Goal: Browse casually

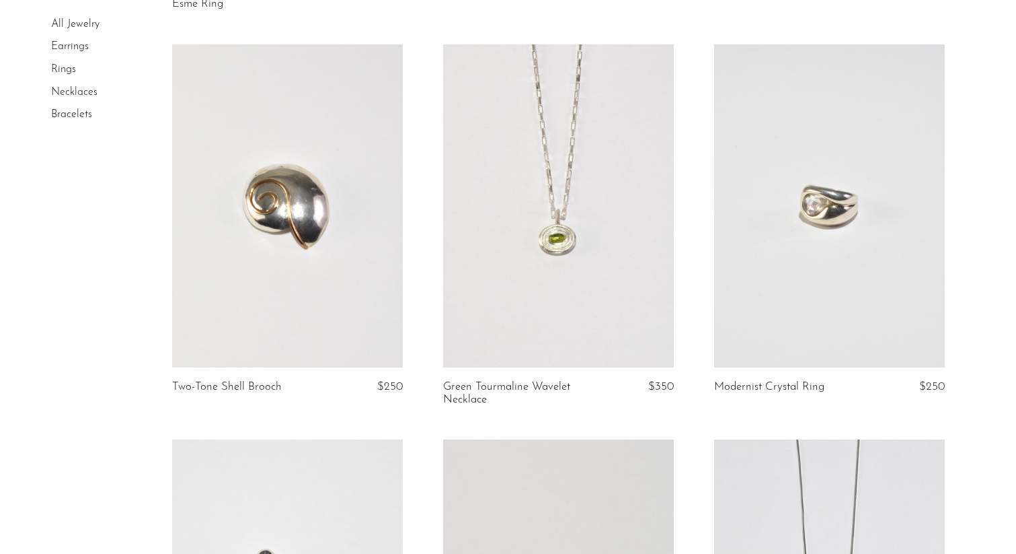
scroll to position [2022, 0]
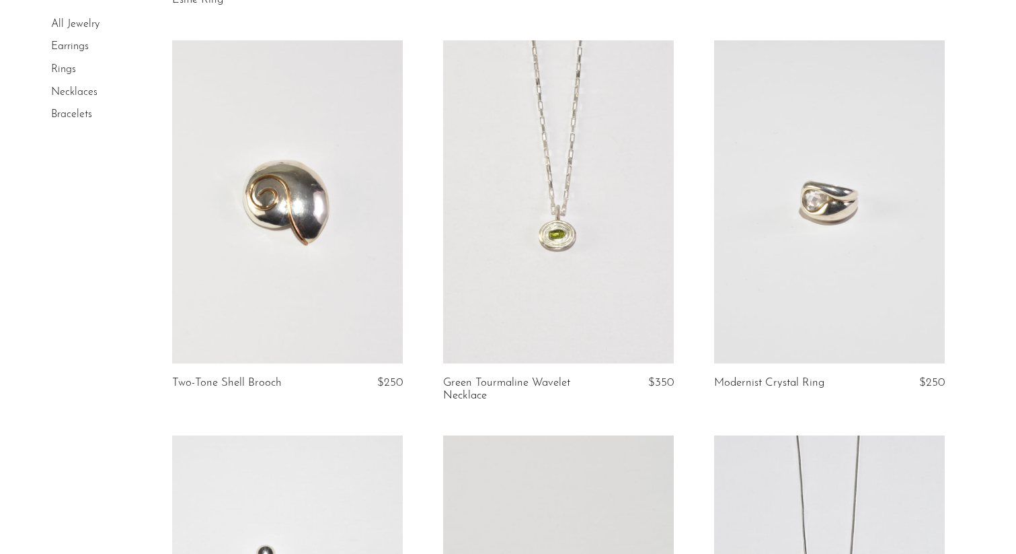
click at [326, 241] on link at bounding box center [287, 202] width 231 height 324
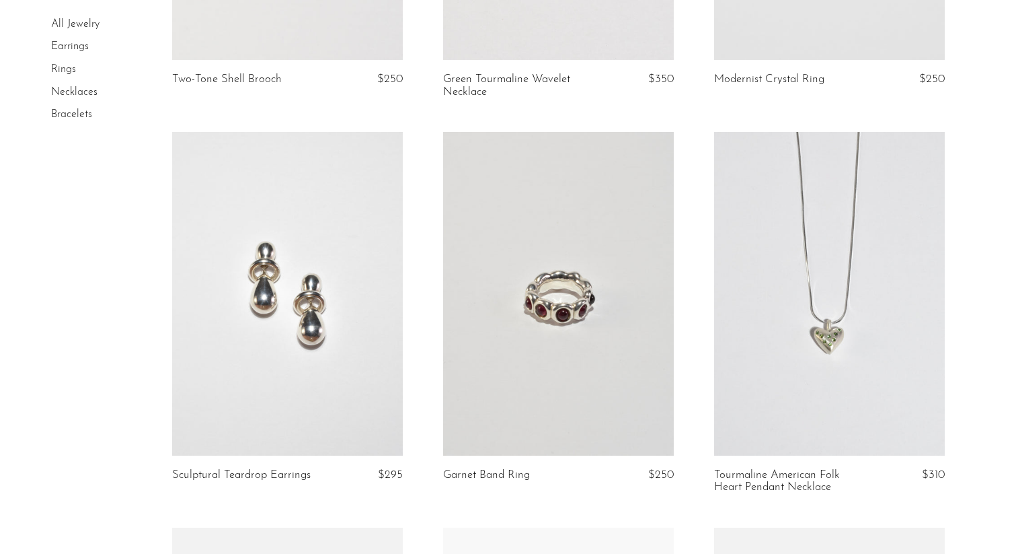
scroll to position [2406, 0]
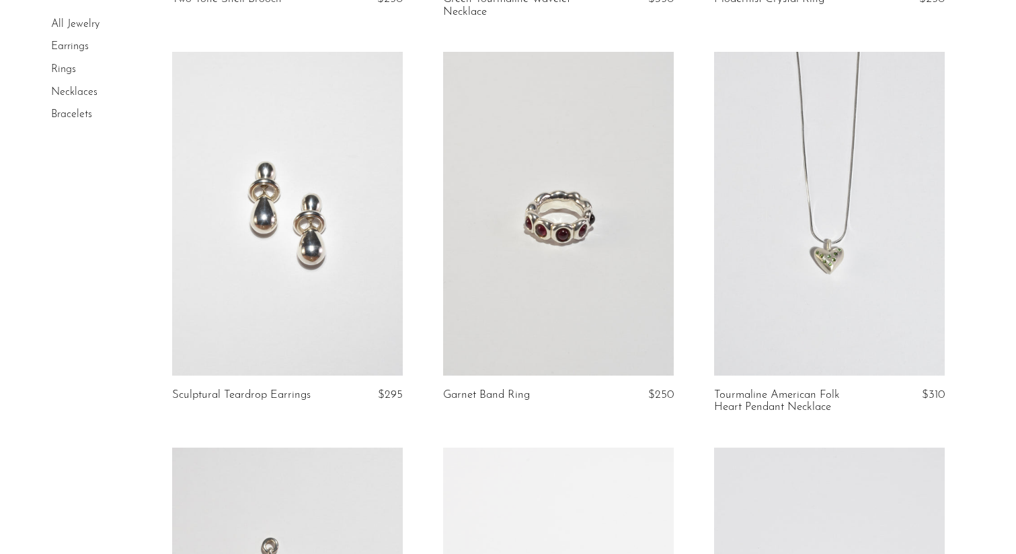
click at [897, 305] on link at bounding box center [829, 214] width 231 height 324
click at [639, 325] on link at bounding box center [558, 214] width 231 height 324
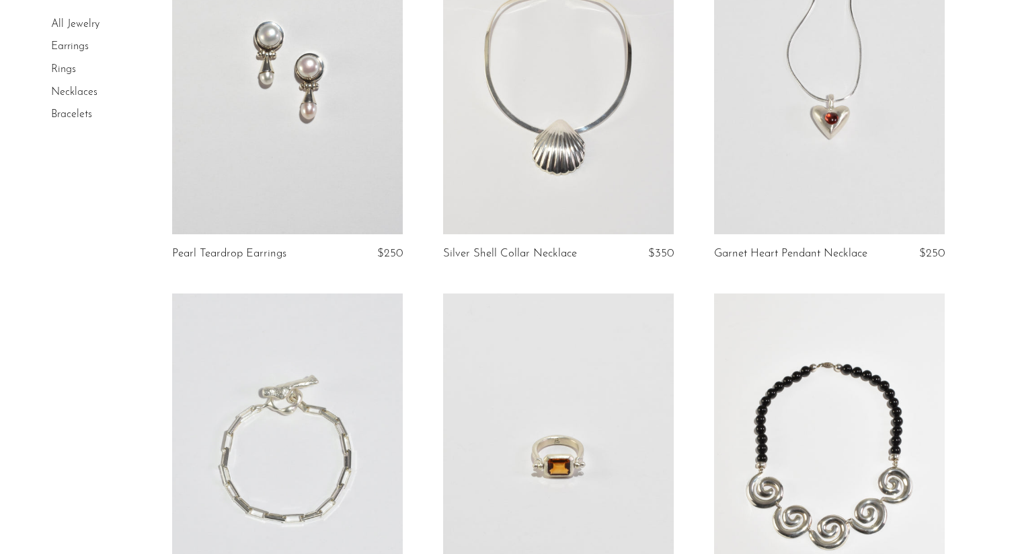
scroll to position [4377, 0]
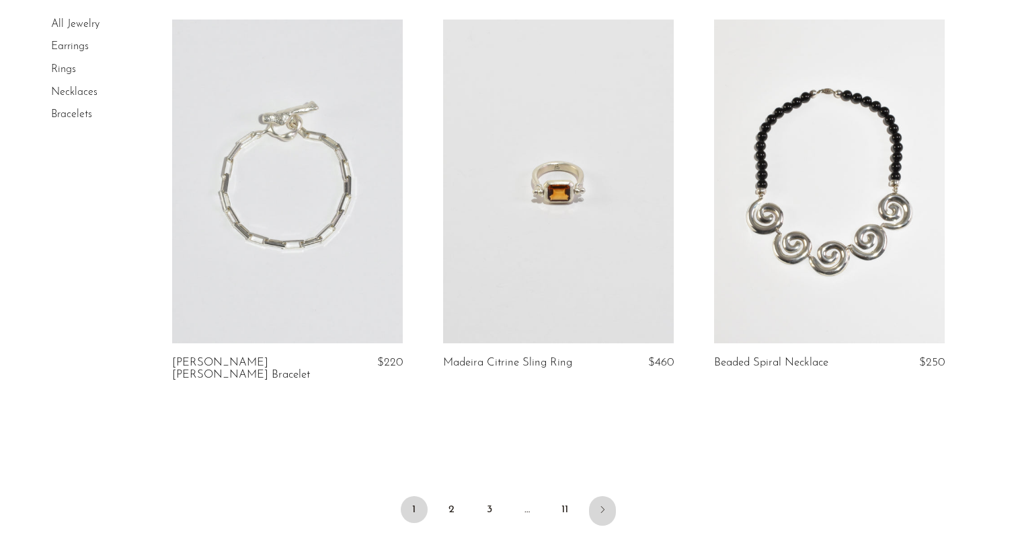
click at [602, 504] on icon "Next" at bounding box center [602, 509] width 11 height 11
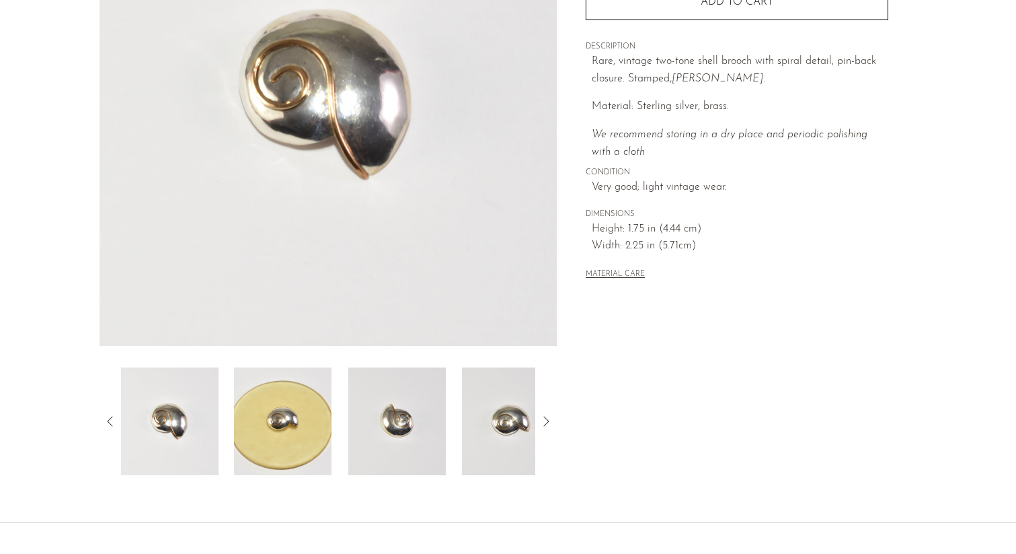
scroll to position [322, 0]
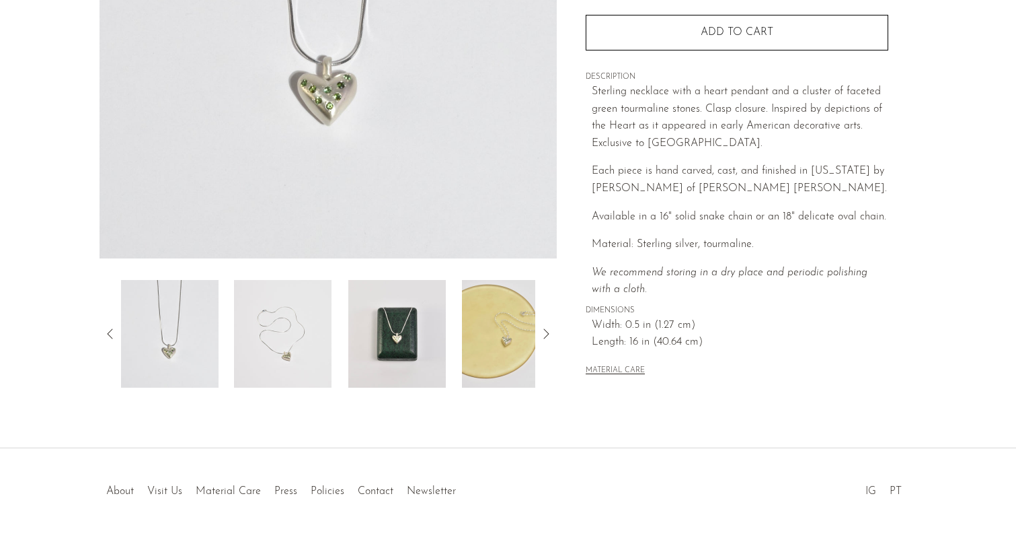
scroll to position [335, 0]
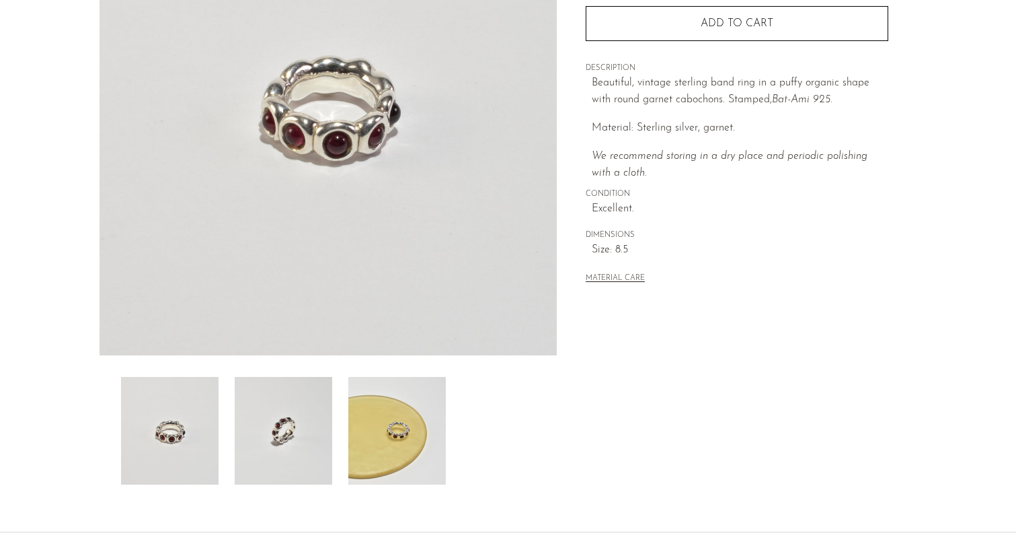
scroll to position [322, 0]
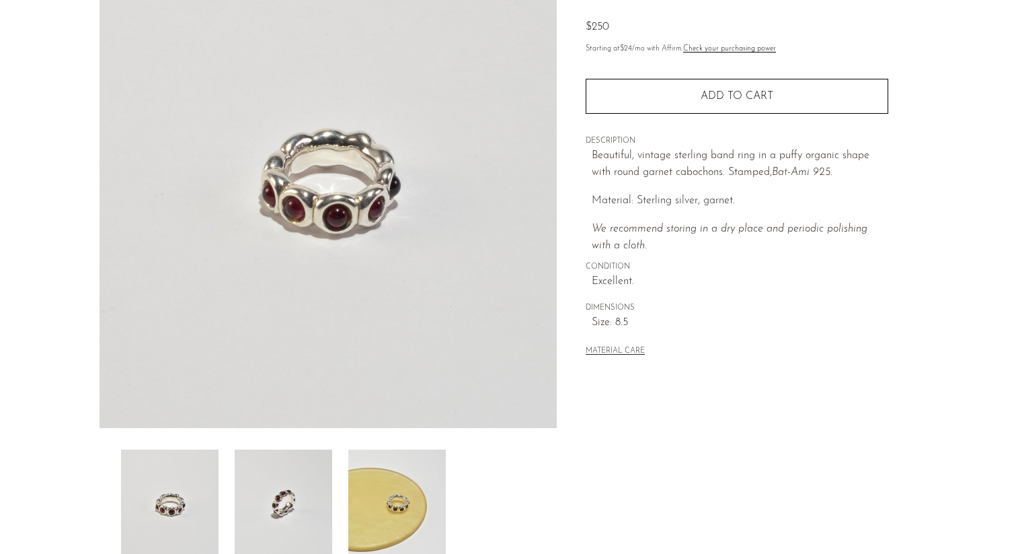
scroll to position [147, 0]
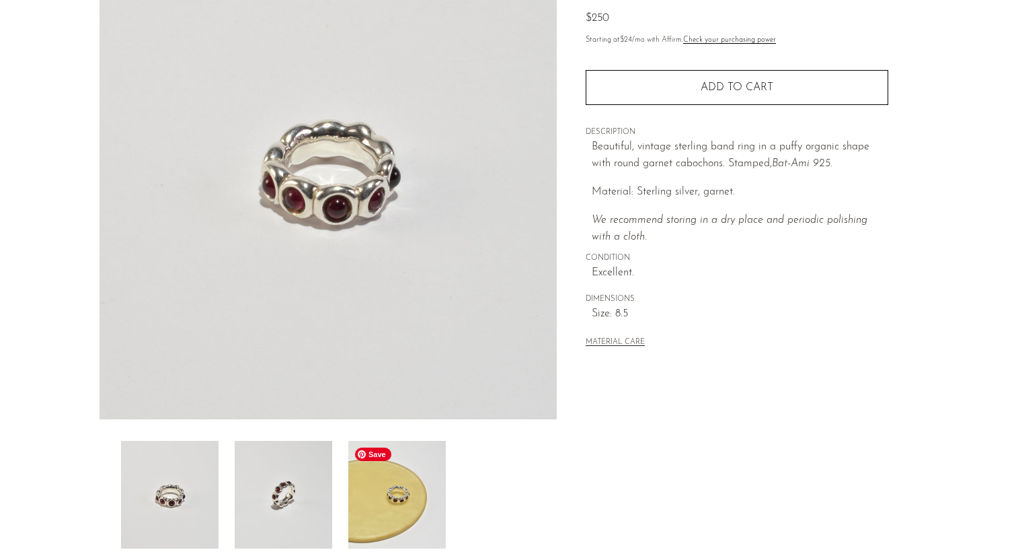
click at [354, 508] on img at bounding box center [397, 495] width 98 height 108
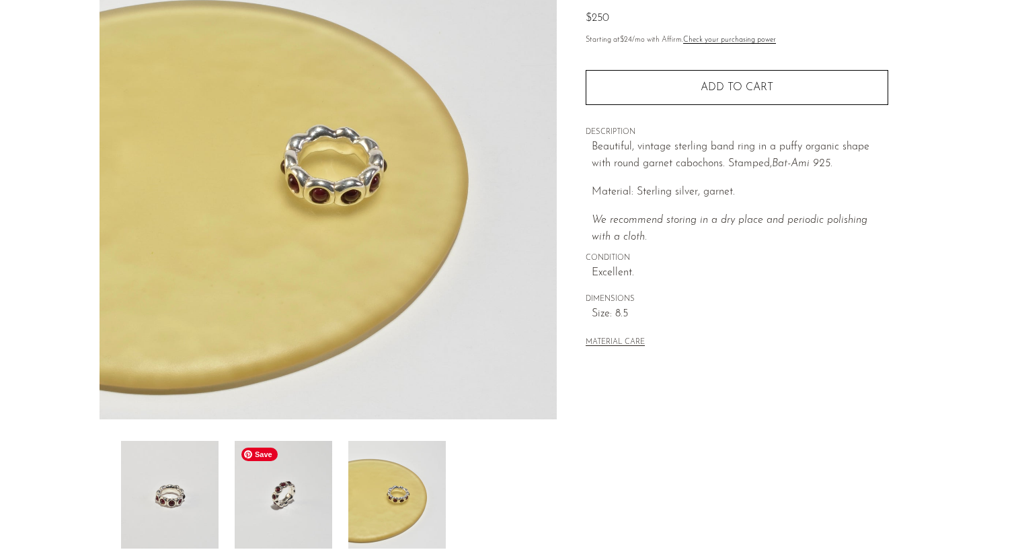
click at [306, 504] on img at bounding box center [284, 495] width 98 height 108
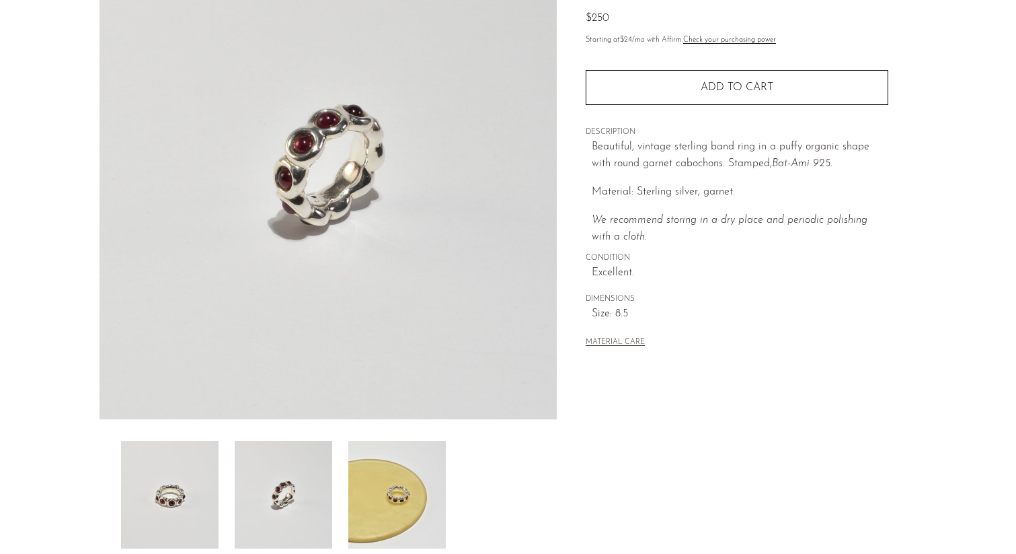
click at [221, 506] on div at bounding box center [328, 495] width 415 height 108
click at [192, 503] on img at bounding box center [170, 495] width 98 height 108
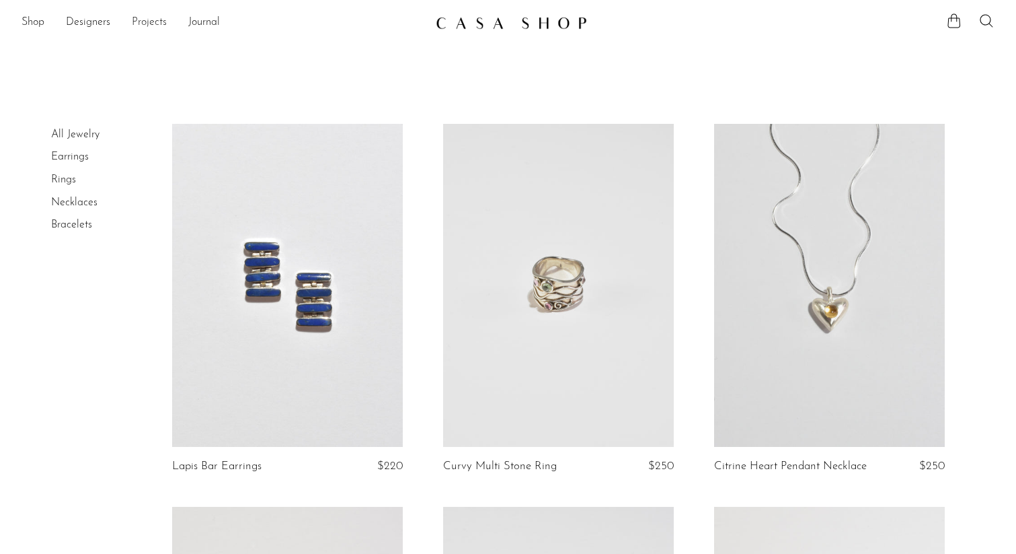
click at [154, 21] on link "Projects" at bounding box center [149, 22] width 35 height 17
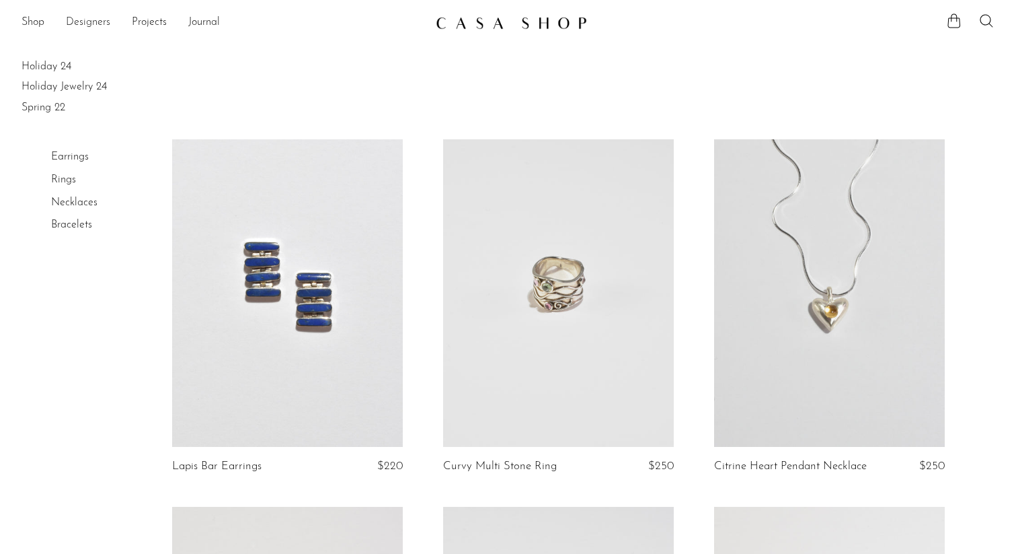
click at [88, 24] on link "Designers" at bounding box center [88, 22] width 44 height 17
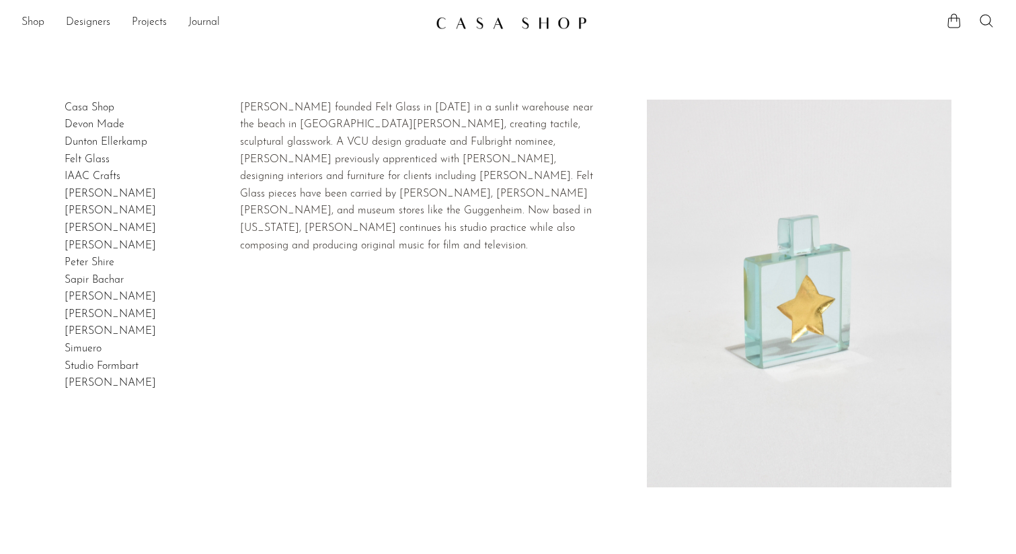
click at [84, 159] on link "Felt Glass" at bounding box center [87, 159] width 45 height 11
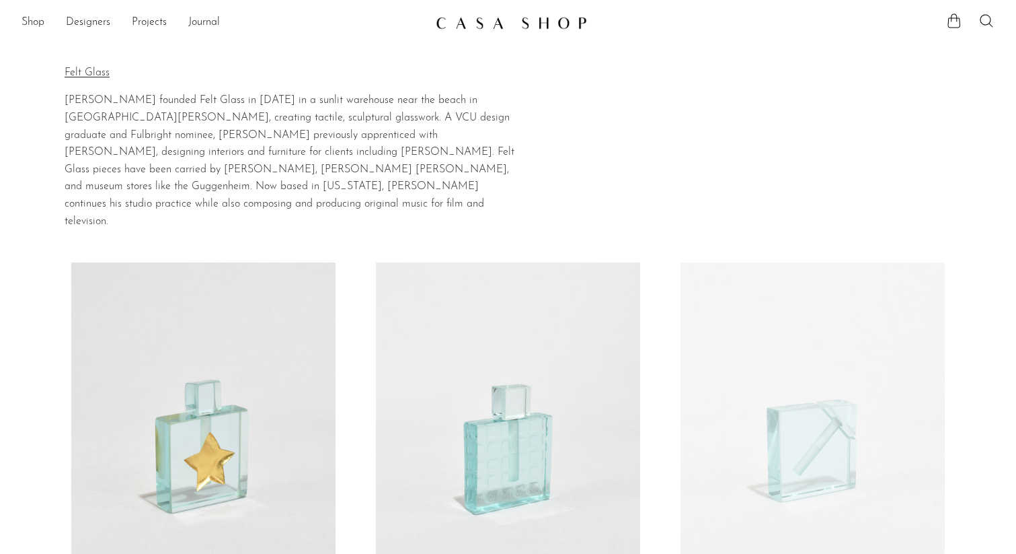
click at [185, 326] on link at bounding box center [203, 447] width 264 height 371
drag, startPoint x: 112, startPoint y: 75, endPoint x: 68, endPoint y: 75, distance: 44.4
click at [68, 75] on p "Felt Glass" at bounding box center [293, 73] width 457 height 17
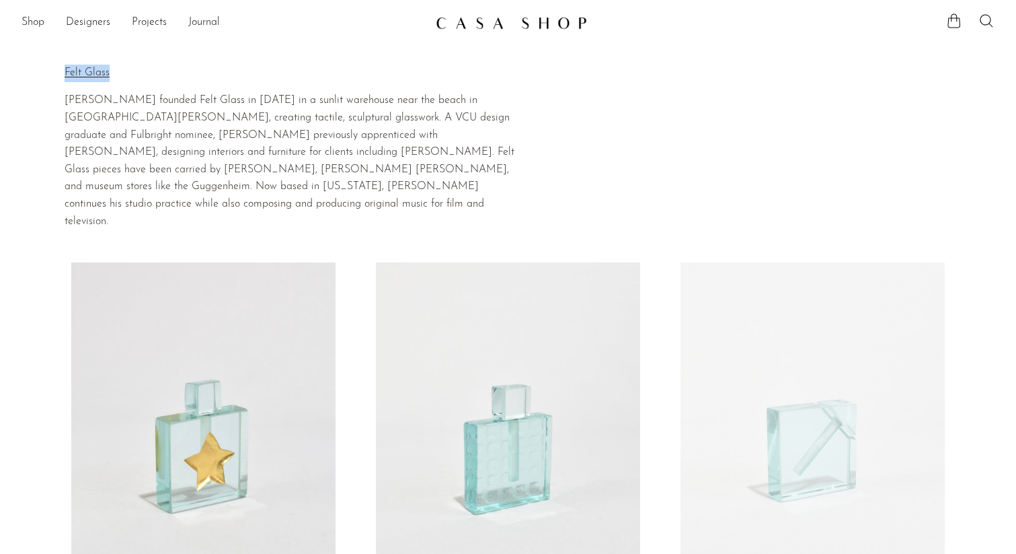
click at [68, 75] on p "Felt Glass" at bounding box center [293, 73] width 457 height 17
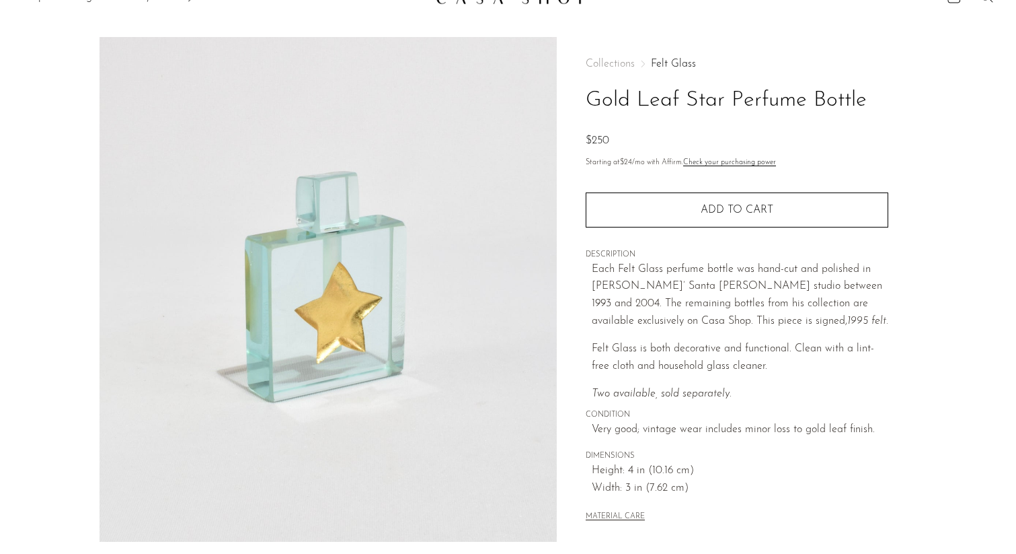
scroll to position [27, 0]
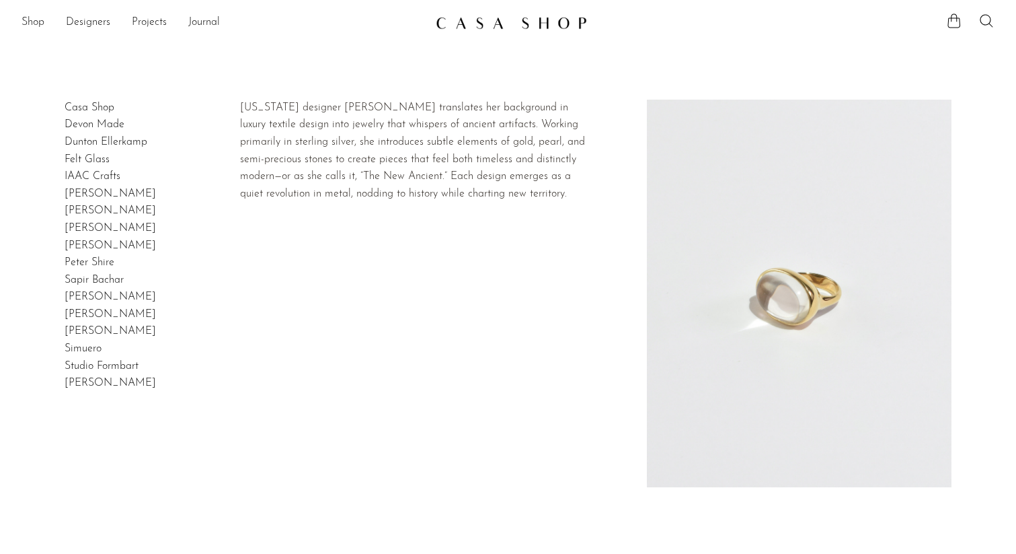
click at [72, 281] on link "Sapir Bachar" at bounding box center [94, 279] width 59 height 11
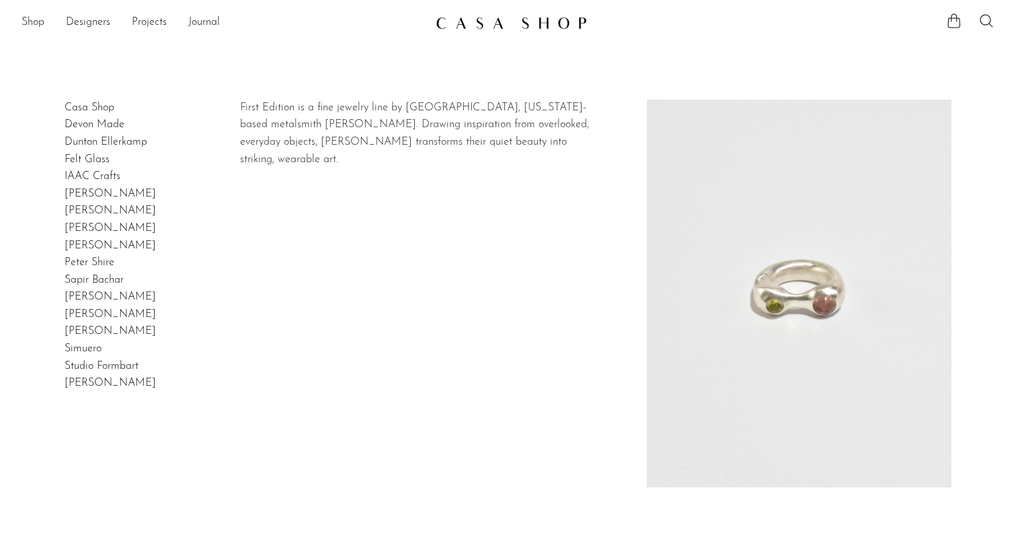
click at [87, 326] on link "Shauna Dunn" at bounding box center [110, 331] width 91 height 11
click at [73, 338] on h2 "Shauna Dunn" at bounding box center [110, 331] width 91 height 17
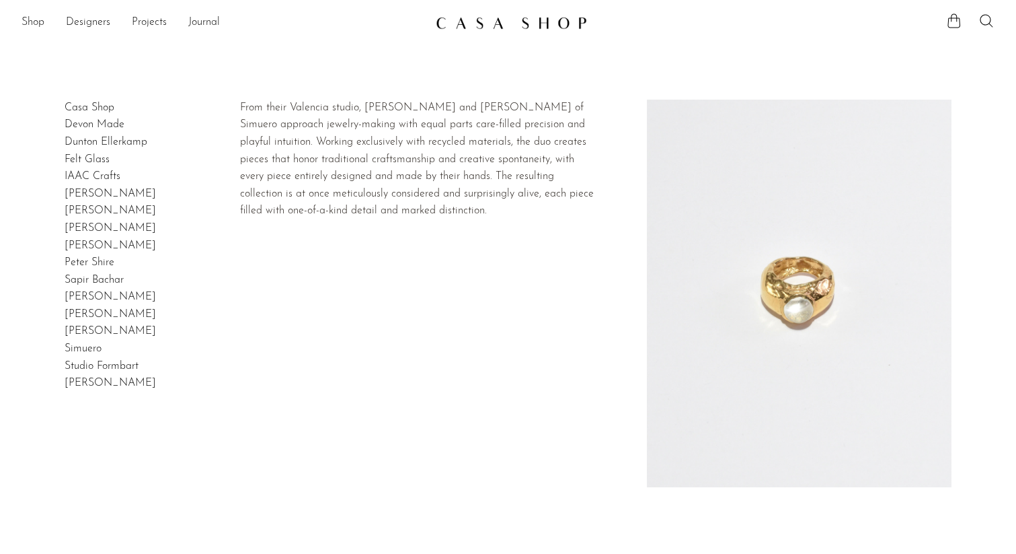
click at [73, 346] on link "Simuero" at bounding box center [83, 348] width 37 height 11
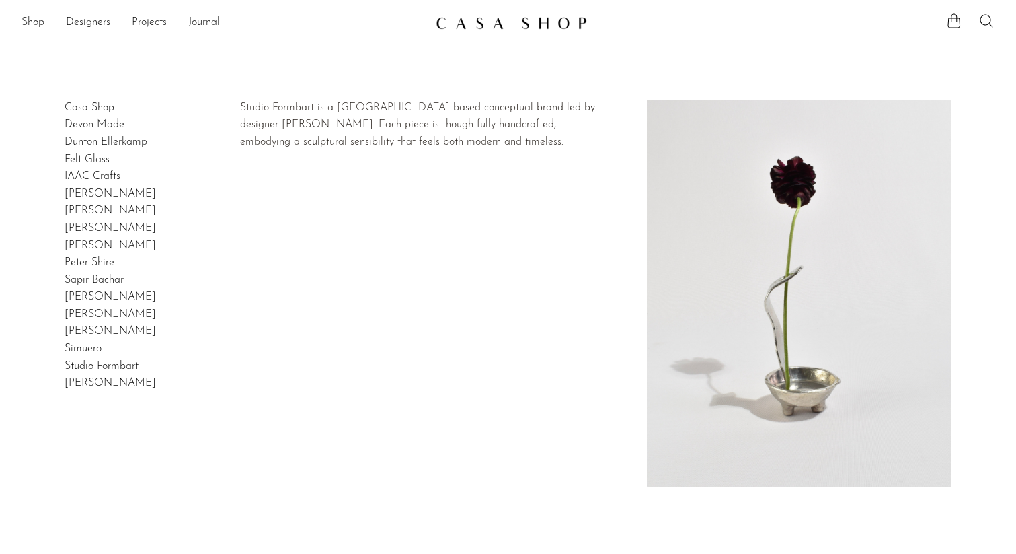
click at [79, 369] on link "Studio Formbart" at bounding box center [102, 366] width 74 height 11
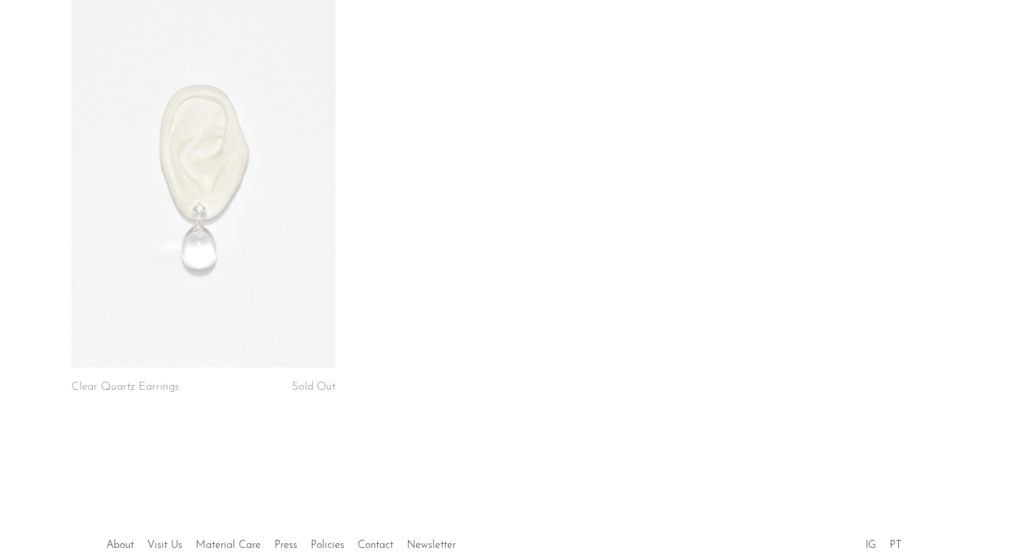
scroll to position [1139, 0]
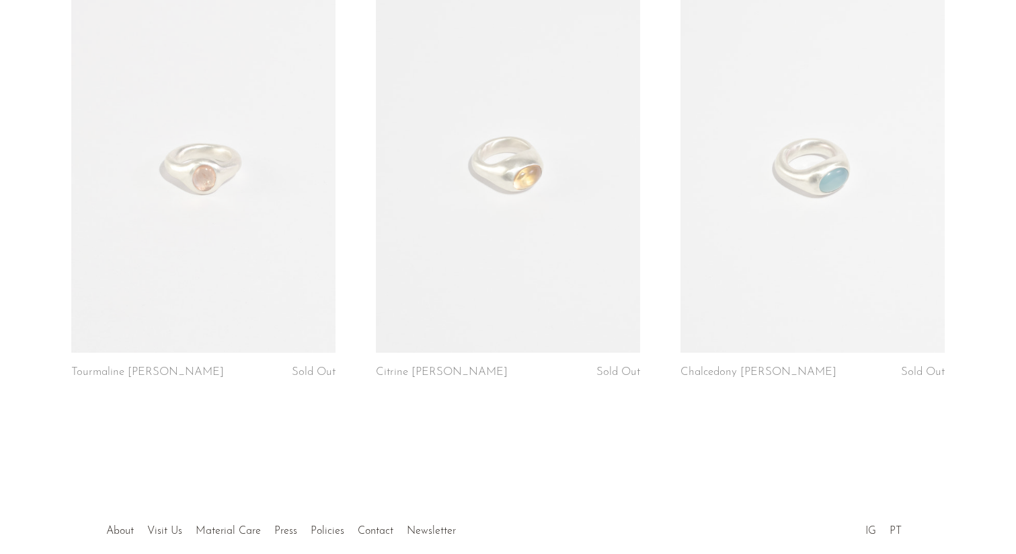
scroll to position [703, 0]
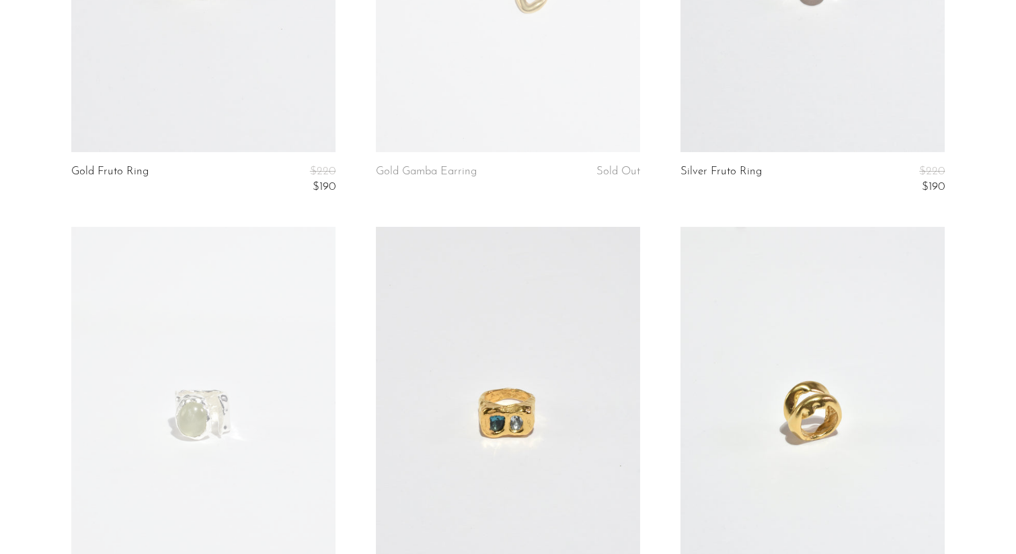
scroll to position [402, 0]
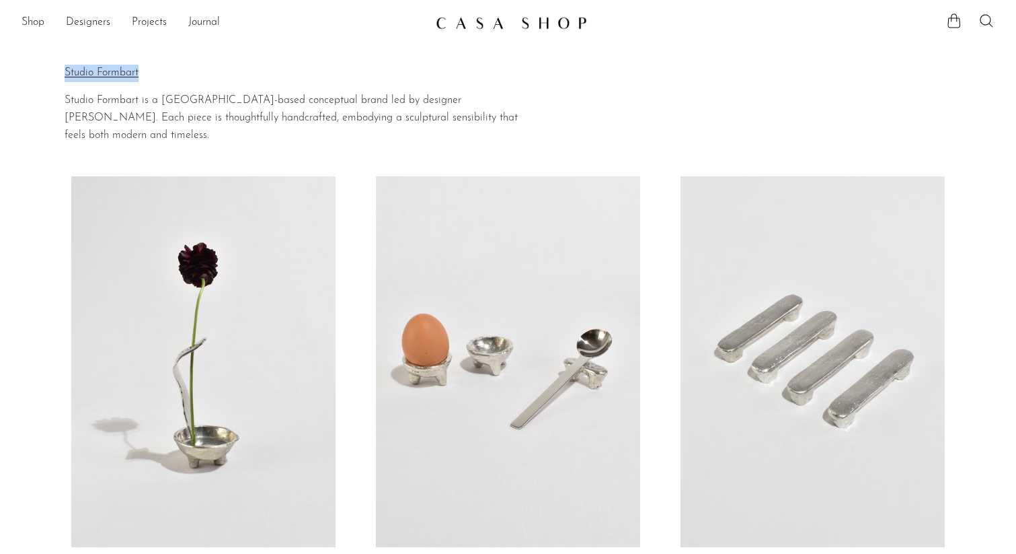
drag, startPoint x: 170, startPoint y: 77, endPoint x: 37, endPoint y: 71, distance: 132.7
click at [37, 71] on section "Home Collections Studio Formbart Studio Formbart Studio Formbart is a Stockholm…" at bounding box center [508, 96] width 1016 height 96
copy div "Home Collections Studio Formbart Studio Formbart"
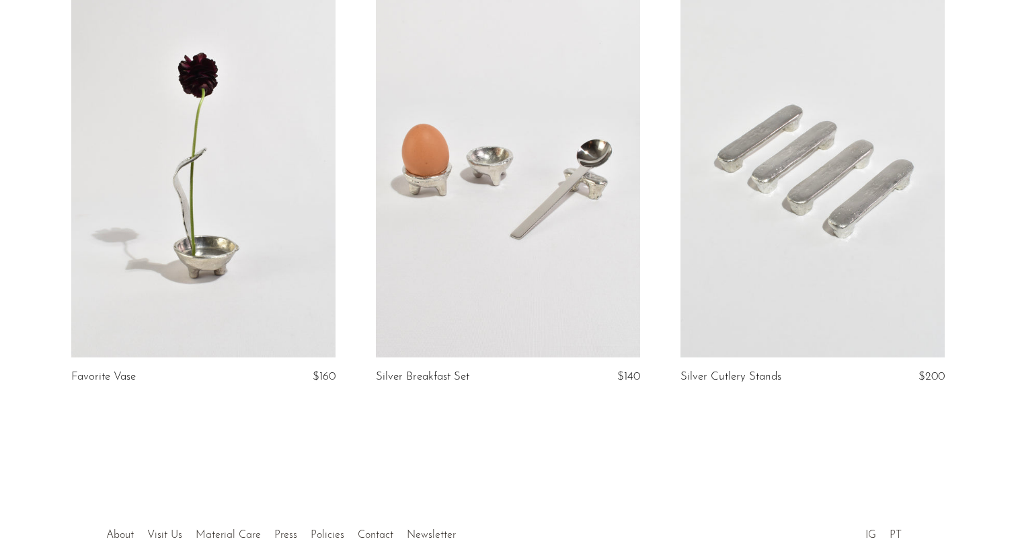
scroll to position [195, 0]
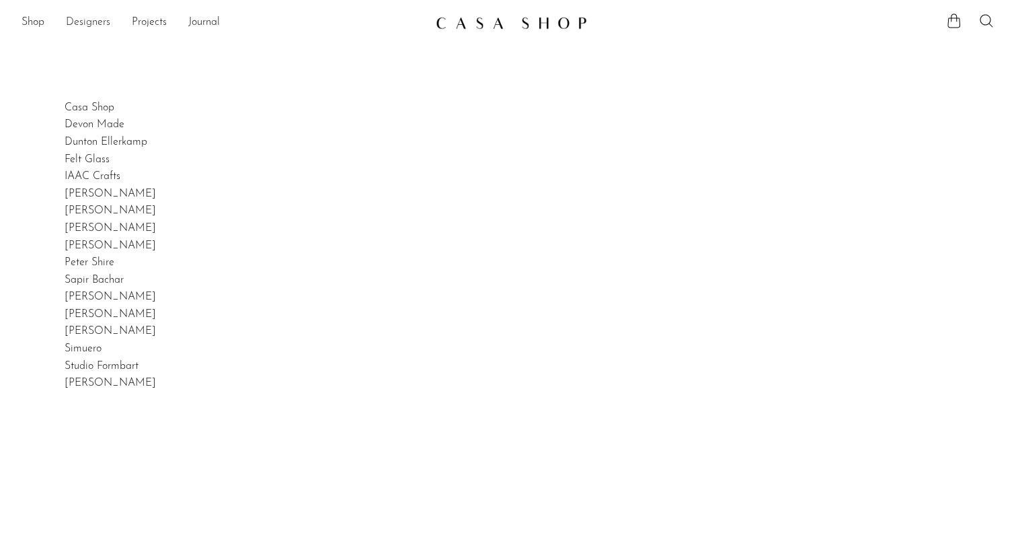
click at [89, 22] on link "Designers" at bounding box center [88, 22] width 44 height 17
click at [38, 24] on link "Shop" at bounding box center [33, 22] width 23 height 17
click at [163, 24] on link "Projects" at bounding box center [149, 22] width 35 height 17
click at [59, 69] on link "Holiday 24" at bounding box center [508, 66] width 973 height 15
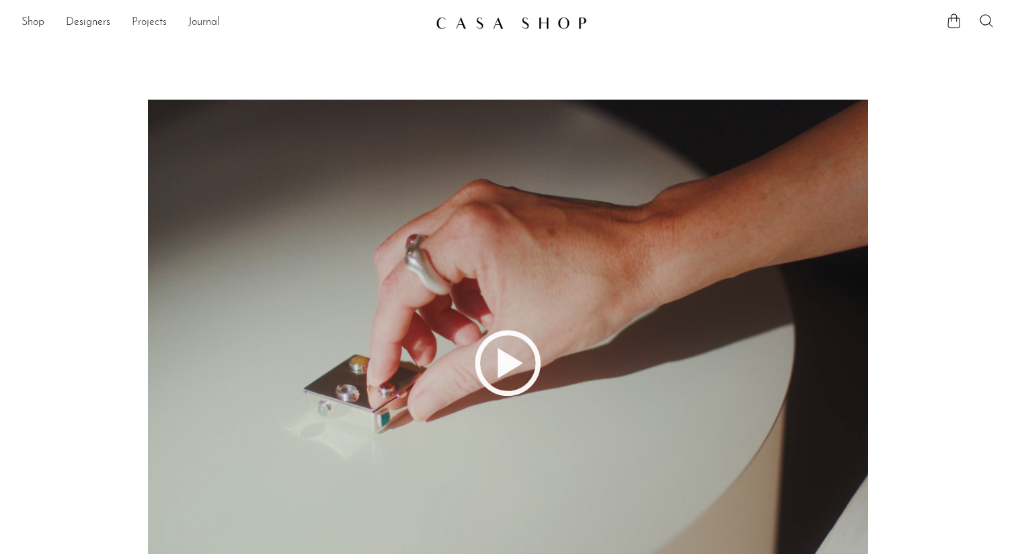
click at [151, 22] on link "Projects" at bounding box center [149, 22] width 35 height 17
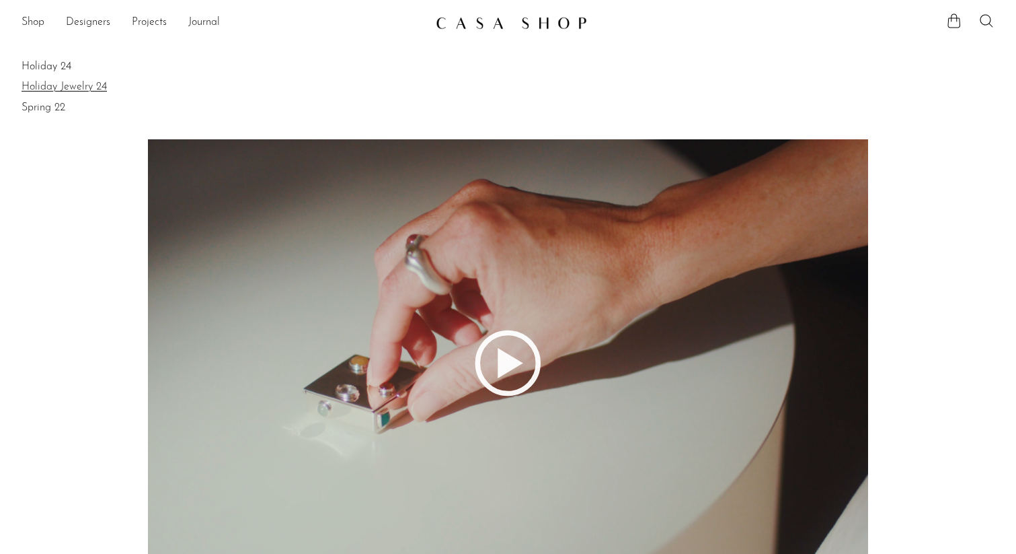
click at [63, 82] on link "Holiday Jewelry 24" at bounding box center [508, 86] width 973 height 15
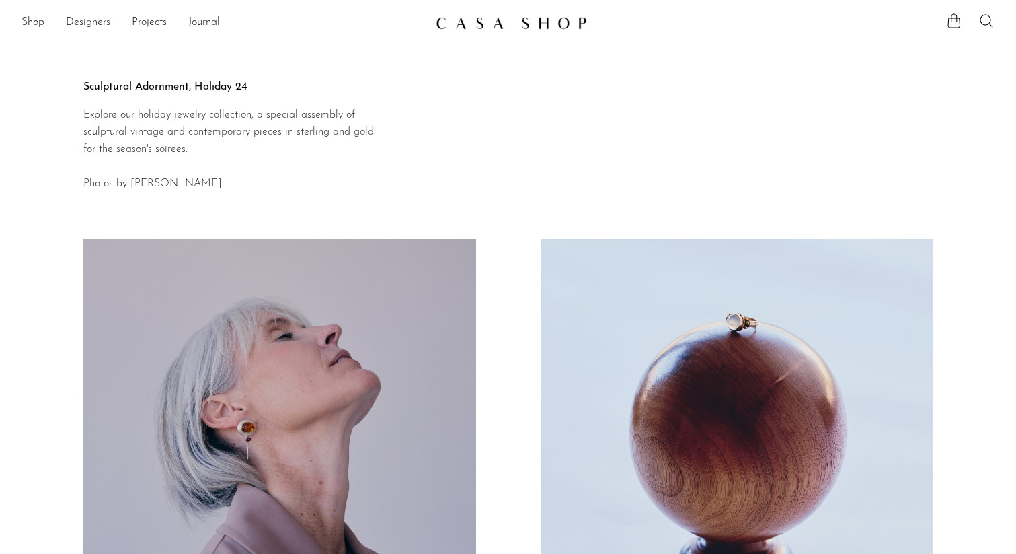
click at [90, 22] on link "Designers" at bounding box center [88, 22] width 44 height 17
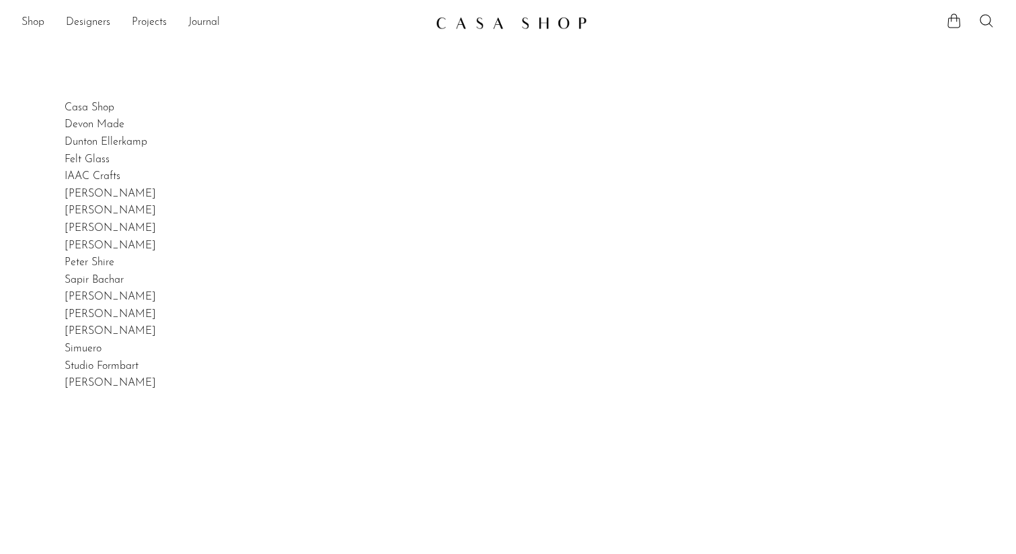
click at [19, 24] on div "Shop Featured New Arrivals Bestsellers Coming Soon Jewelry Jewelry All Earrings…" at bounding box center [508, 23] width 1016 height 24
click at [30, 24] on link "Shop" at bounding box center [33, 22] width 23 height 17
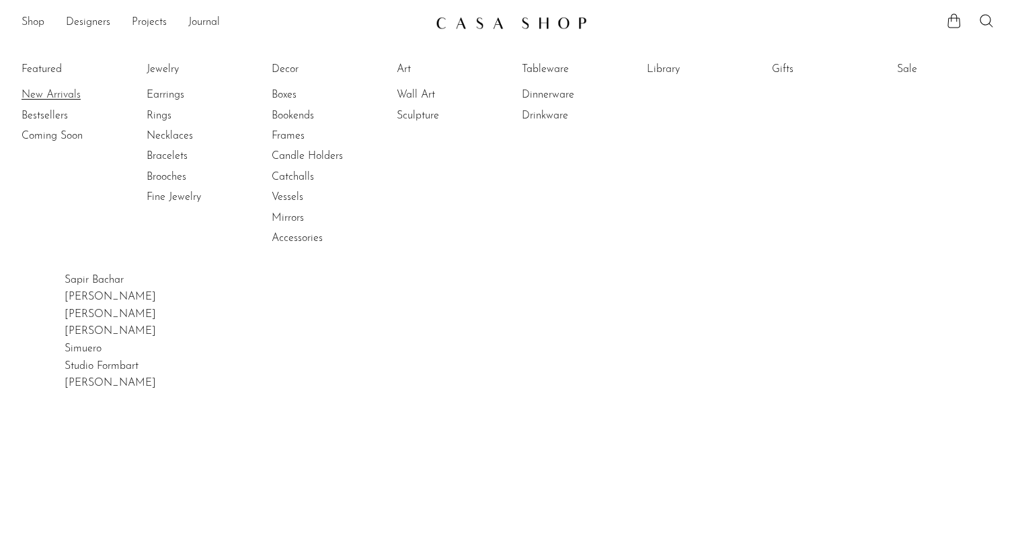
click at [45, 96] on link "New Arrivals" at bounding box center [72, 94] width 101 height 15
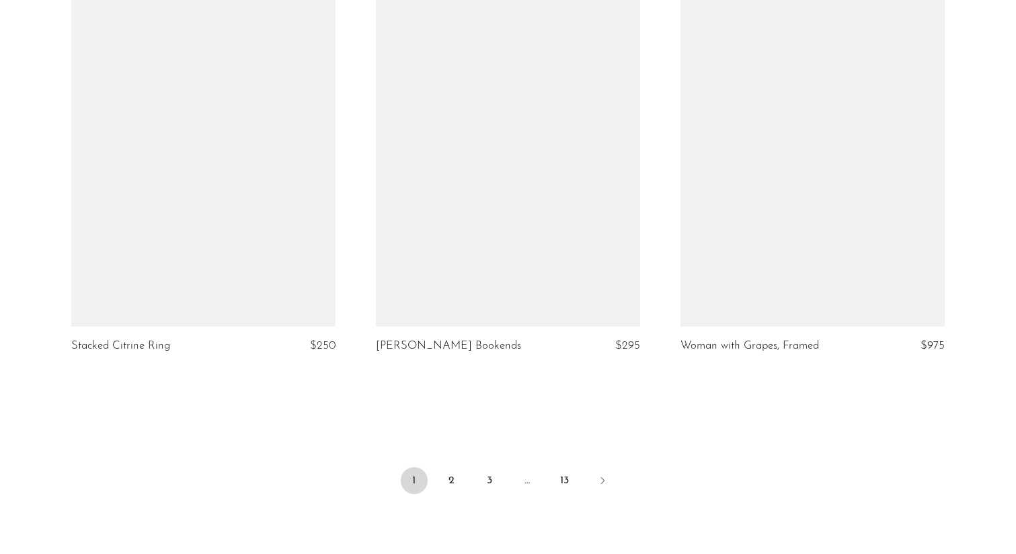
scroll to position [5079, 0]
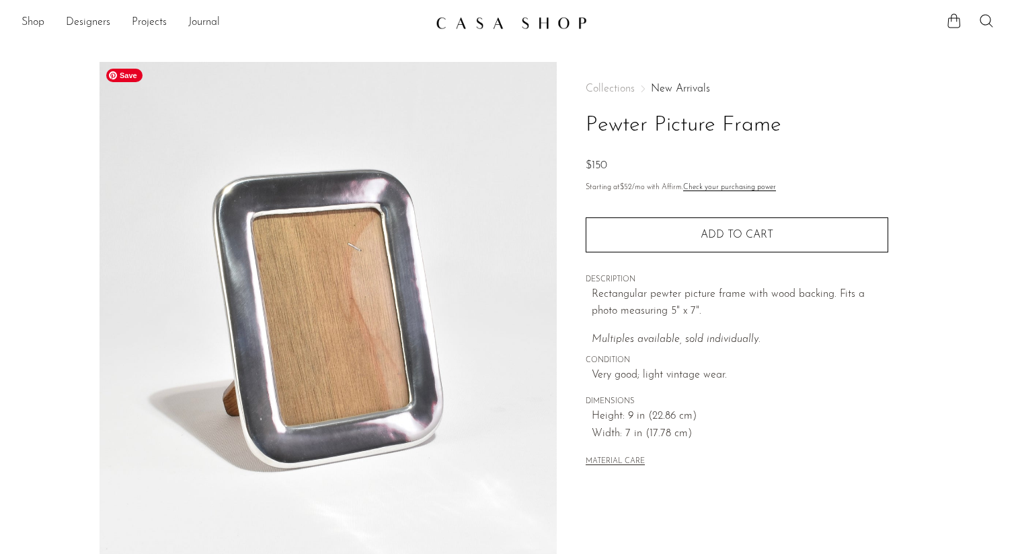
scroll to position [322, 0]
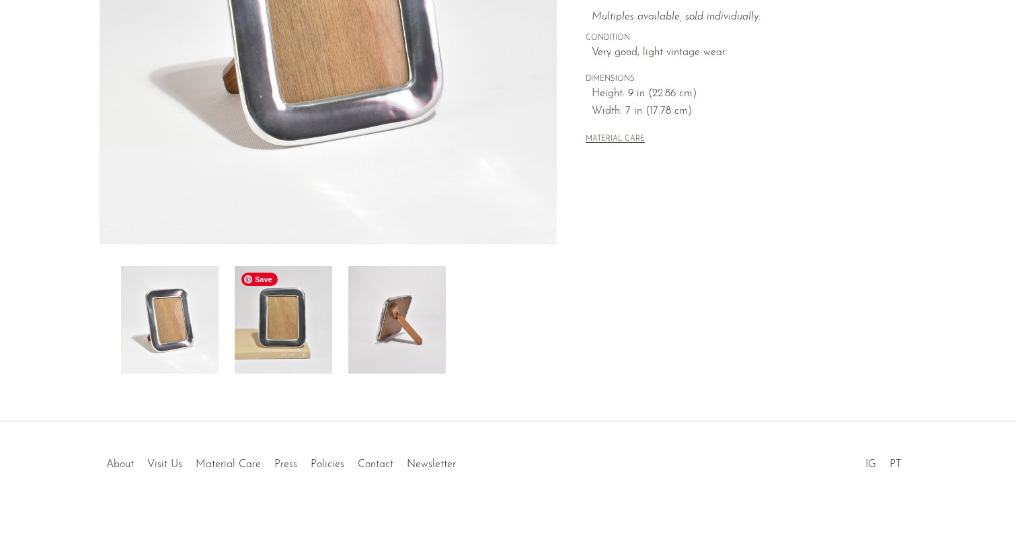
click at [281, 299] on img at bounding box center [284, 320] width 98 height 108
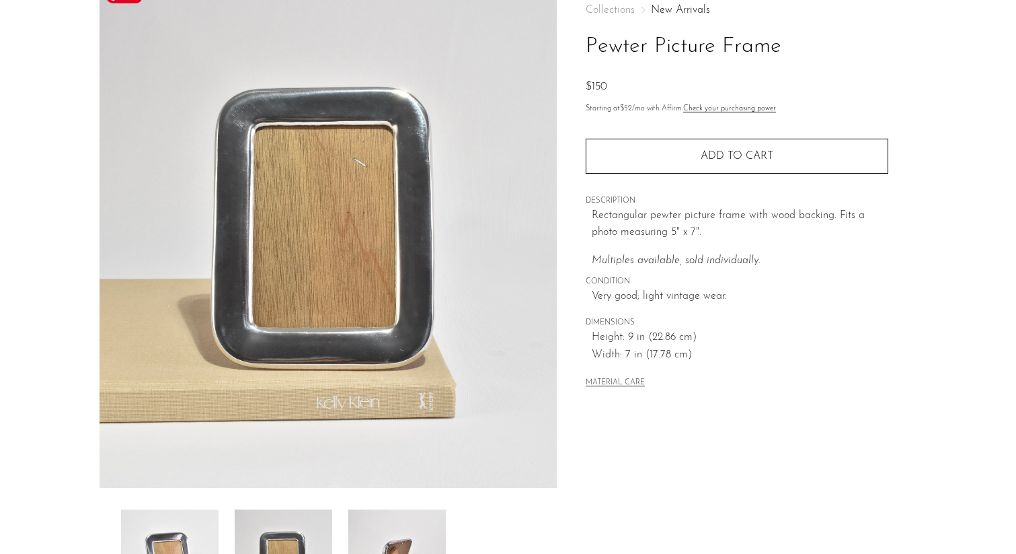
scroll to position [0, 0]
